Goal: Check status: Check status

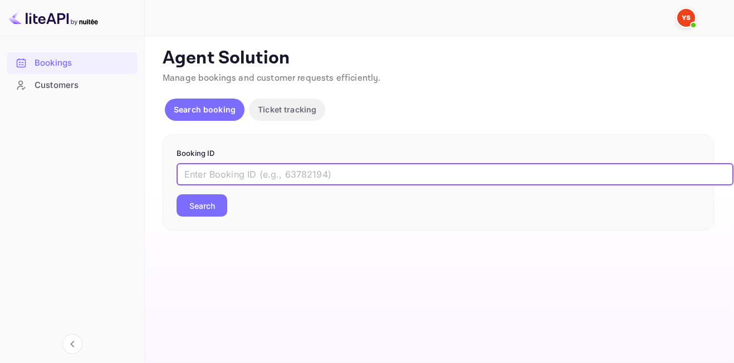
click at [237, 176] on input "text" at bounding box center [454, 174] width 557 height 22
paste input "9316896"
type input "9316896"
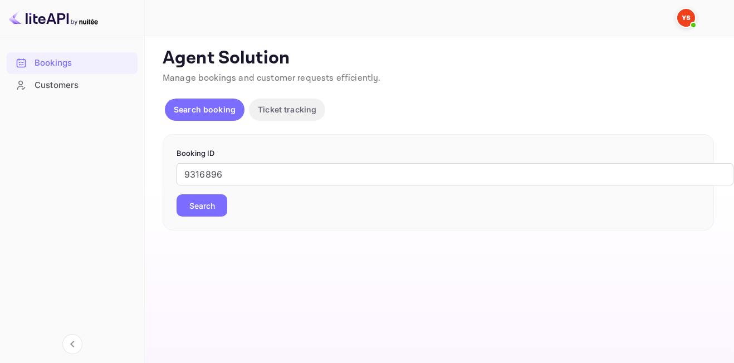
click at [217, 214] on button "Search" at bounding box center [201, 205] width 51 height 22
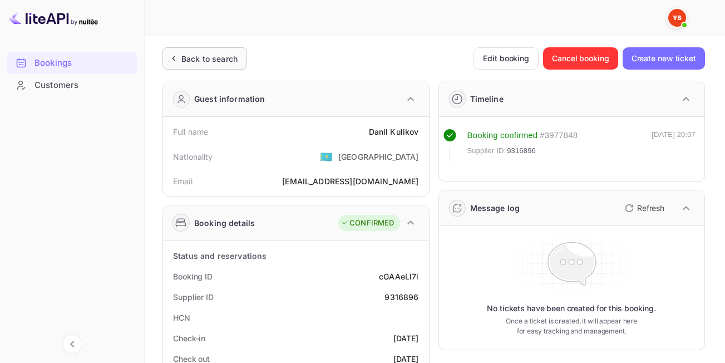
click at [195, 62] on div "Back to search" at bounding box center [209, 59] width 56 height 12
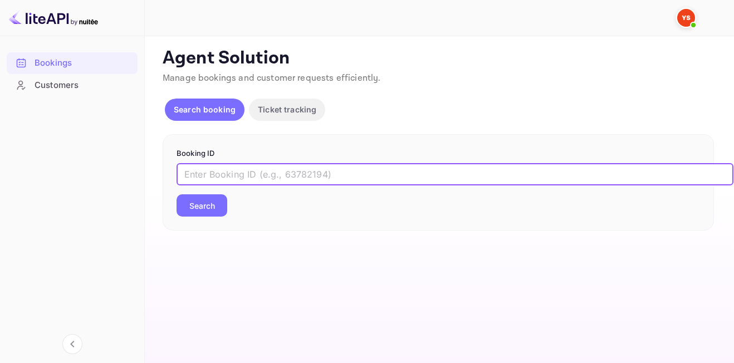
click at [272, 164] on input "text" at bounding box center [454, 174] width 557 height 22
paste input "9223436"
type input "9223436"
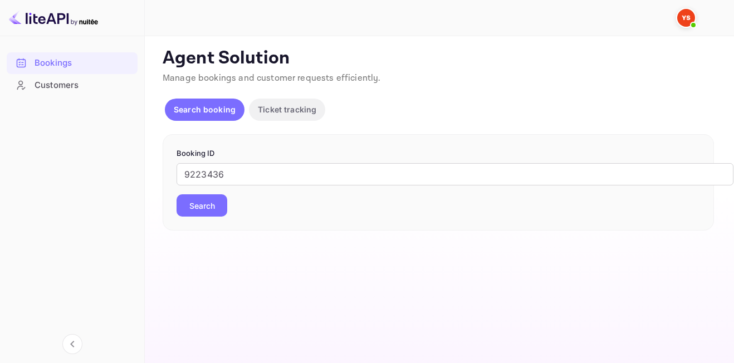
click at [211, 213] on button "Search" at bounding box center [201, 205] width 51 height 22
